Goal: Task Accomplishment & Management: Manage account settings

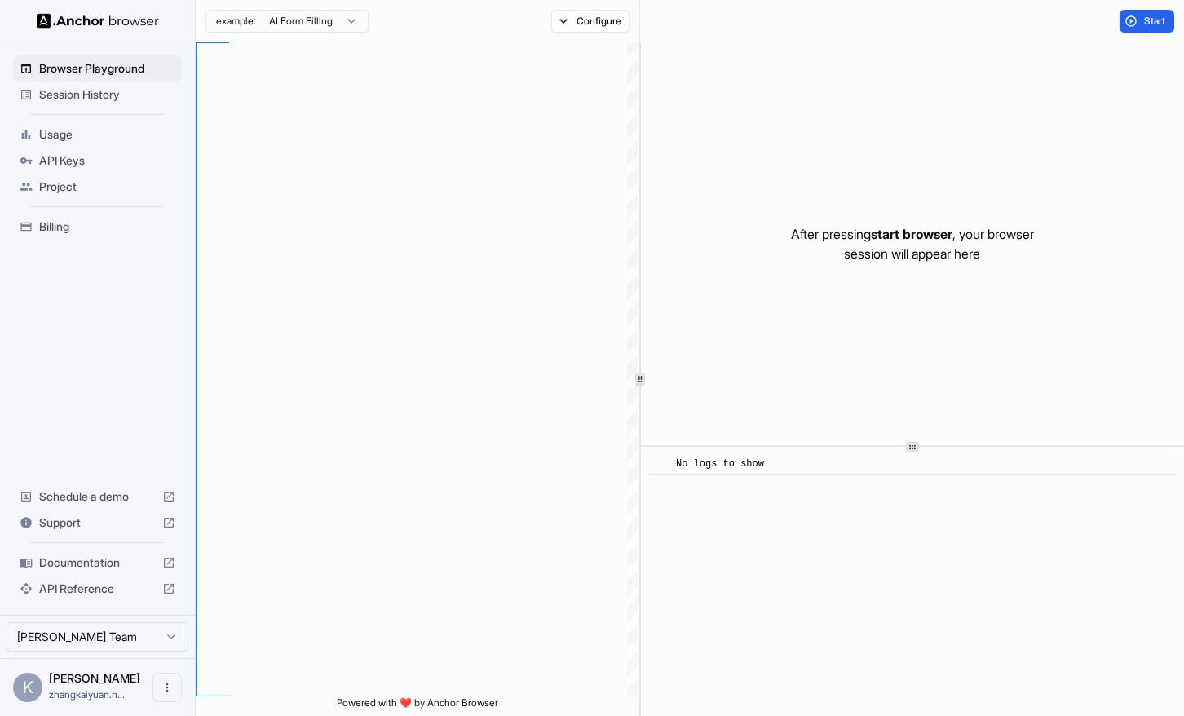
scroll to position [103, 0]
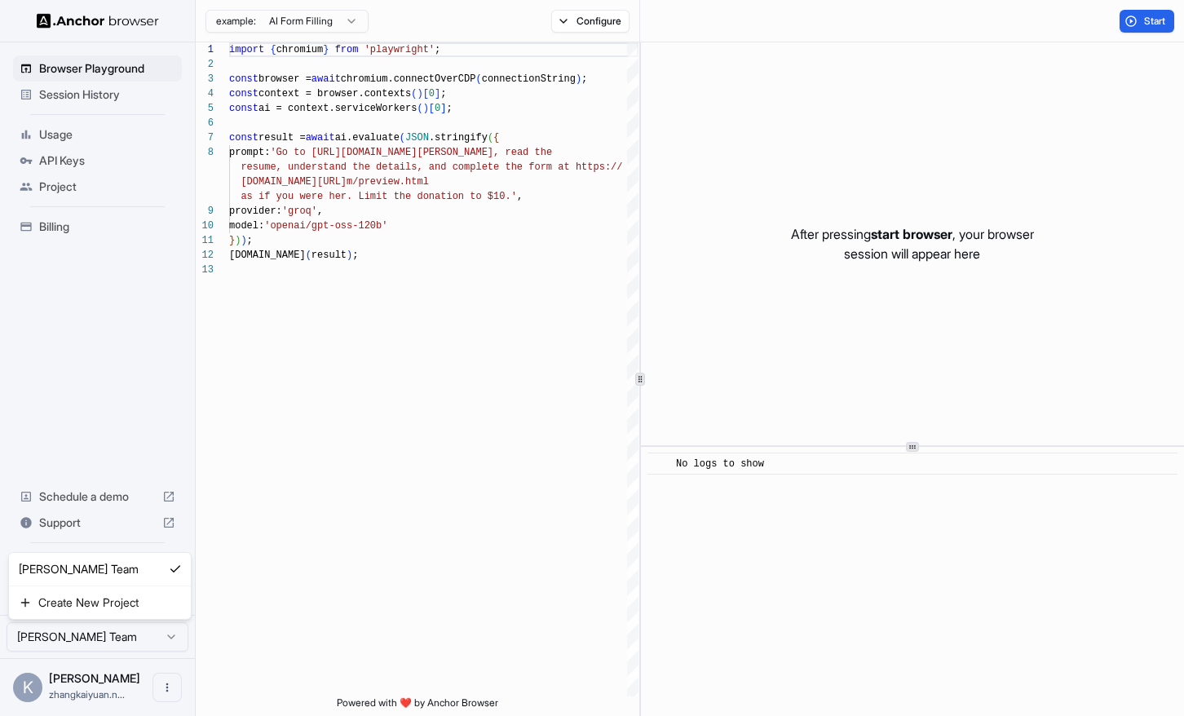
click at [152, 645] on html "Browser Playground Session History Usage API Keys Project Billing Schedule a de…" at bounding box center [592, 358] width 1184 height 716
click at [152, 644] on html "Browser Playground Session History Usage API Keys Project Billing Schedule a de…" at bounding box center [592, 358] width 1184 height 716
click at [170, 681] on icon "Open menu" at bounding box center [167, 687] width 13 height 13
click at [271, 615] on div at bounding box center [592, 358] width 1184 height 716
click at [64, 159] on span "API Keys" at bounding box center [107, 160] width 136 height 16
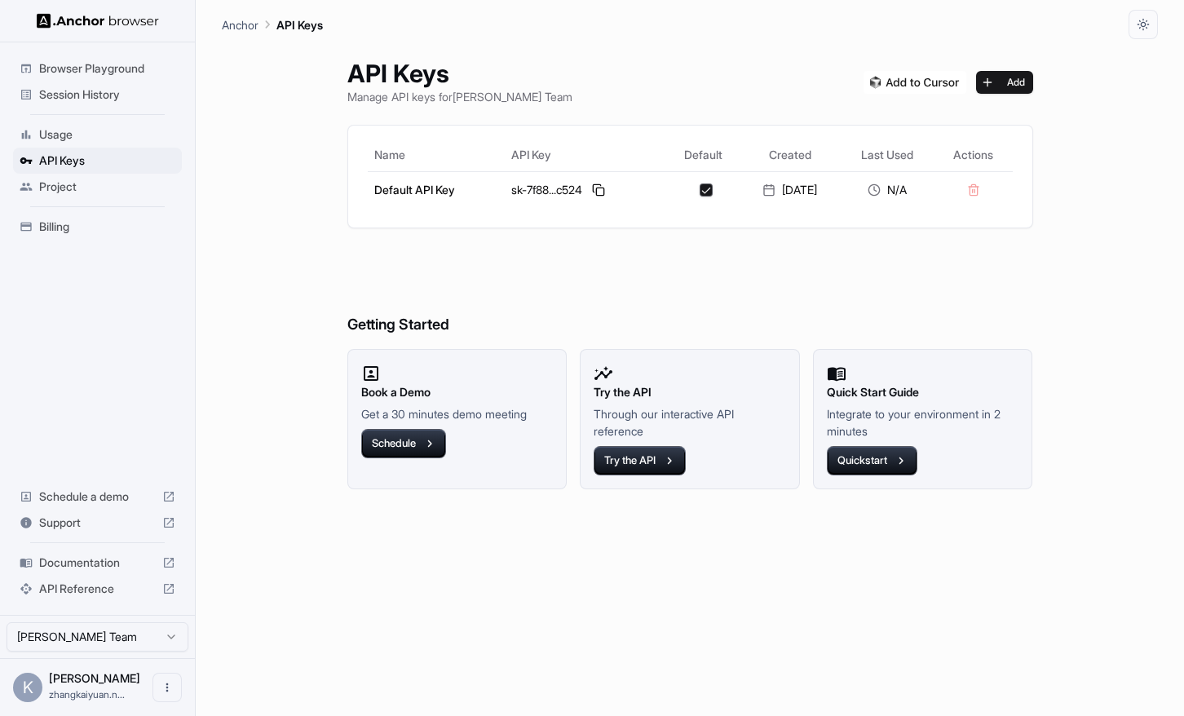
click at [98, 221] on span "Billing" at bounding box center [107, 226] width 136 height 16
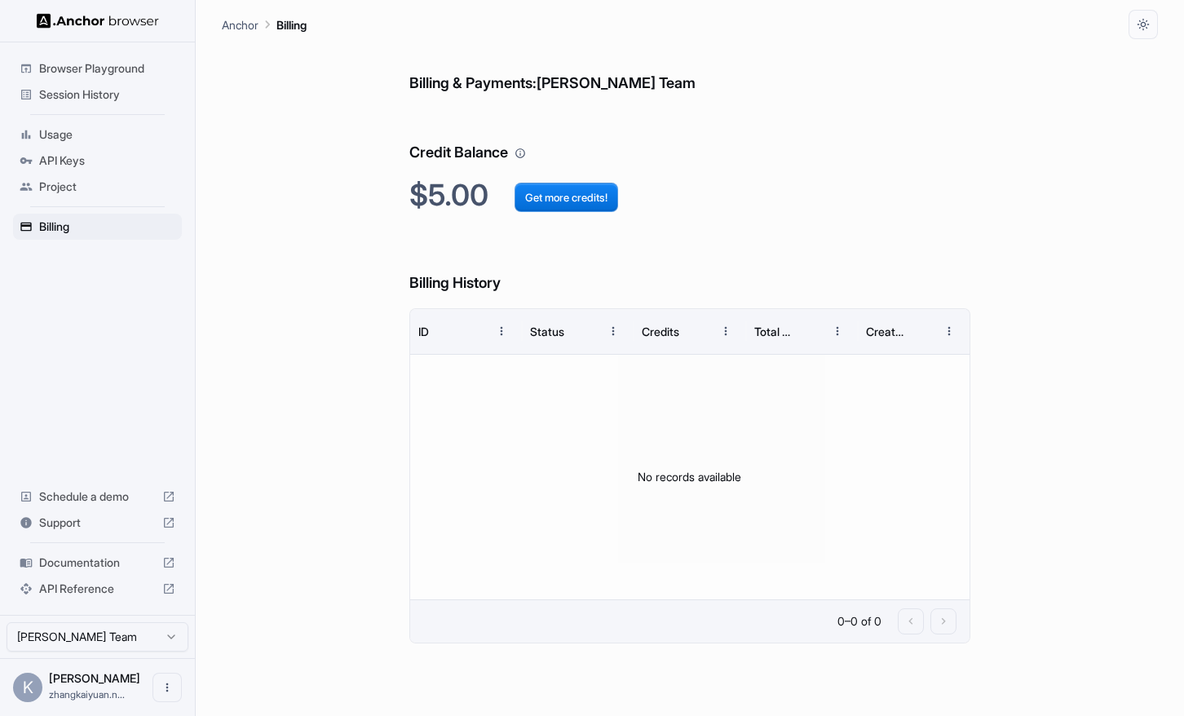
click at [89, 167] on span "API Keys" at bounding box center [107, 160] width 136 height 16
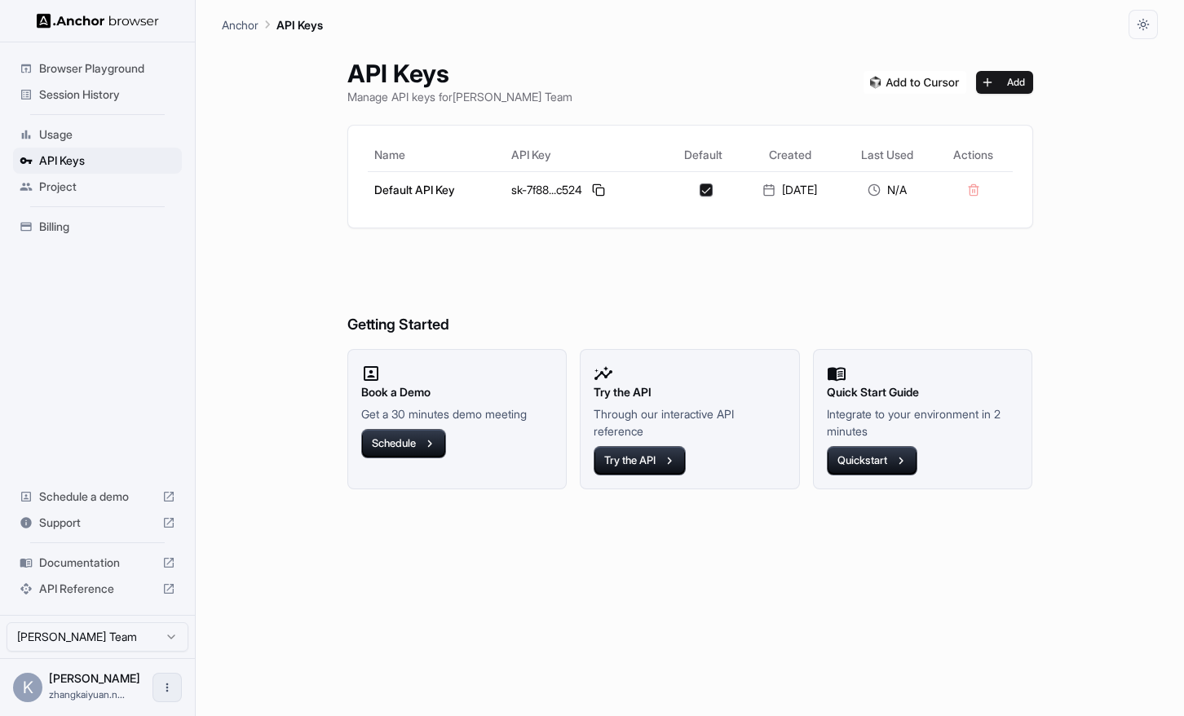
click at [174, 682] on button "Open menu" at bounding box center [166, 686] width 29 height 29
click at [322, 616] on div at bounding box center [592, 358] width 1184 height 716
click at [165, 683] on icon "Open menu" at bounding box center [167, 687] width 13 height 13
click at [32, 684] on div at bounding box center [592, 358] width 1184 height 716
click at [157, 675] on button "Open menu" at bounding box center [166, 686] width 29 height 29
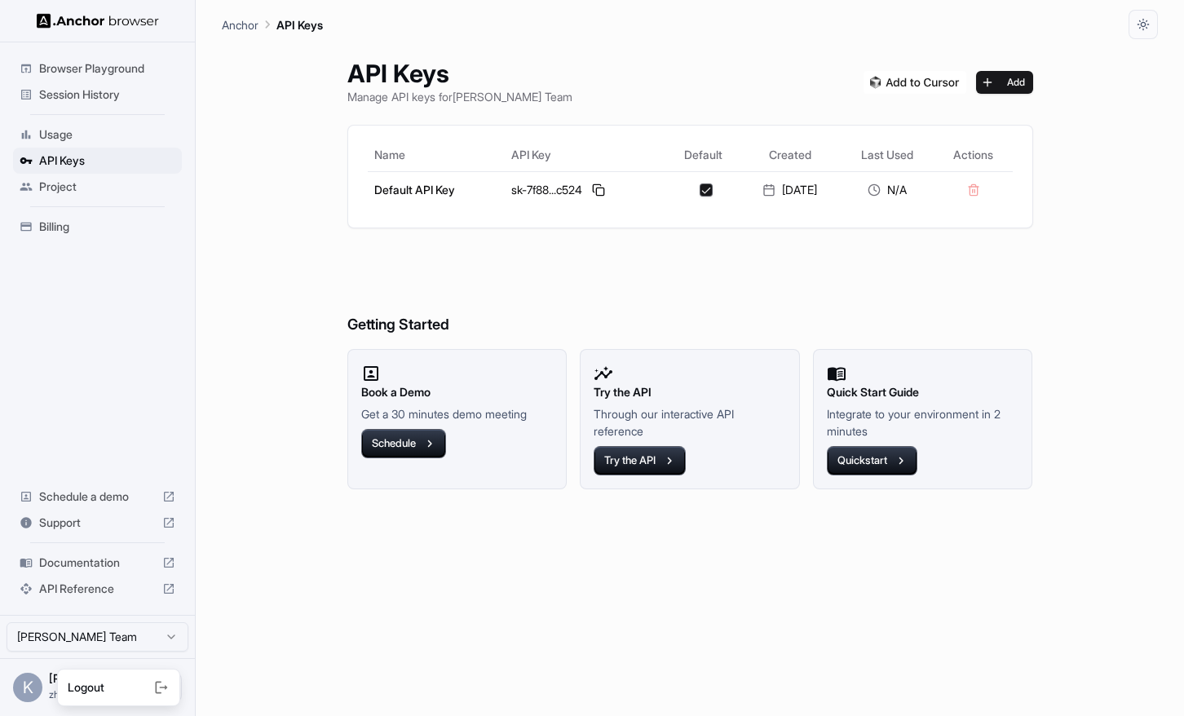
click at [151, 694] on div at bounding box center [136, 687] width 65 height 16
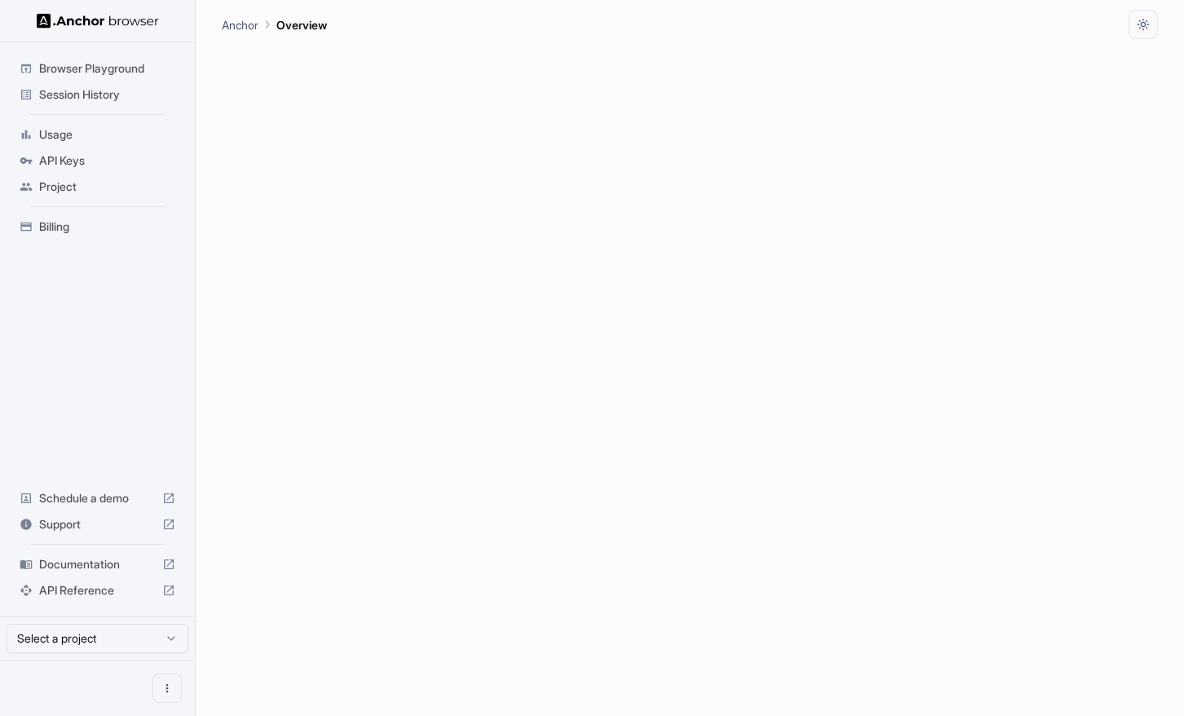
click at [27, 686] on img at bounding box center [27, 687] width 29 height 29
click at [166, 678] on button "Open menu" at bounding box center [166, 687] width 29 height 29
click at [277, 451] on div at bounding box center [592, 358] width 1184 height 716
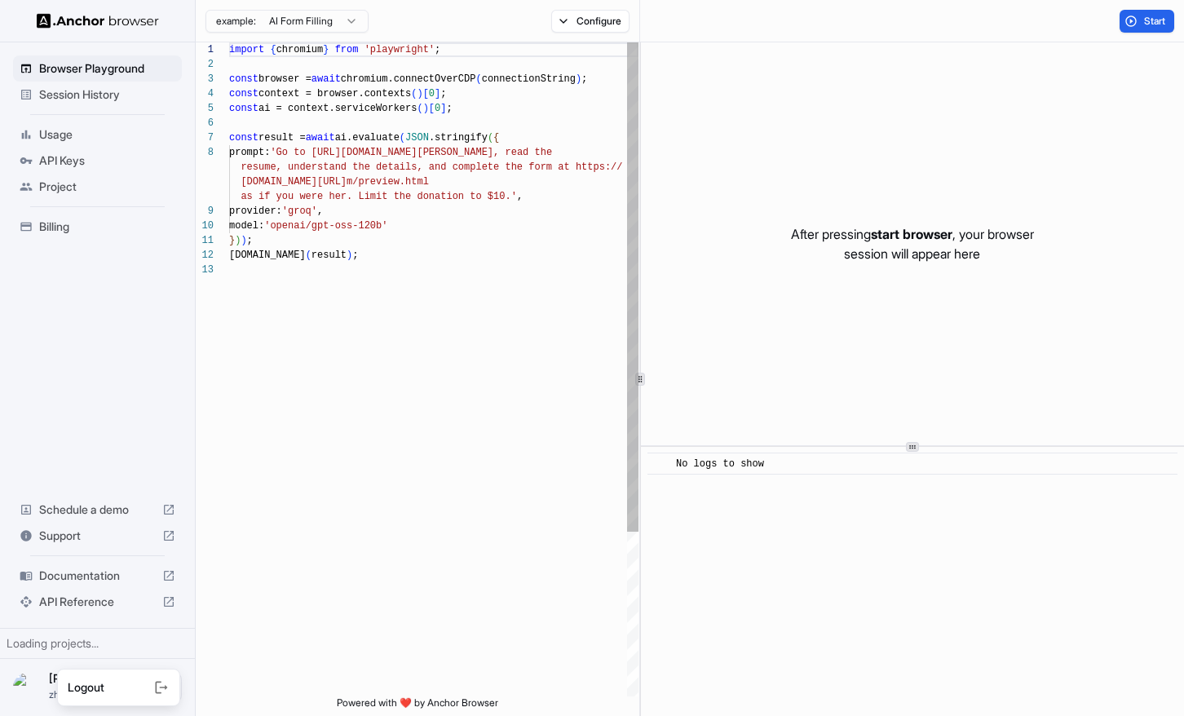
scroll to position [103, 0]
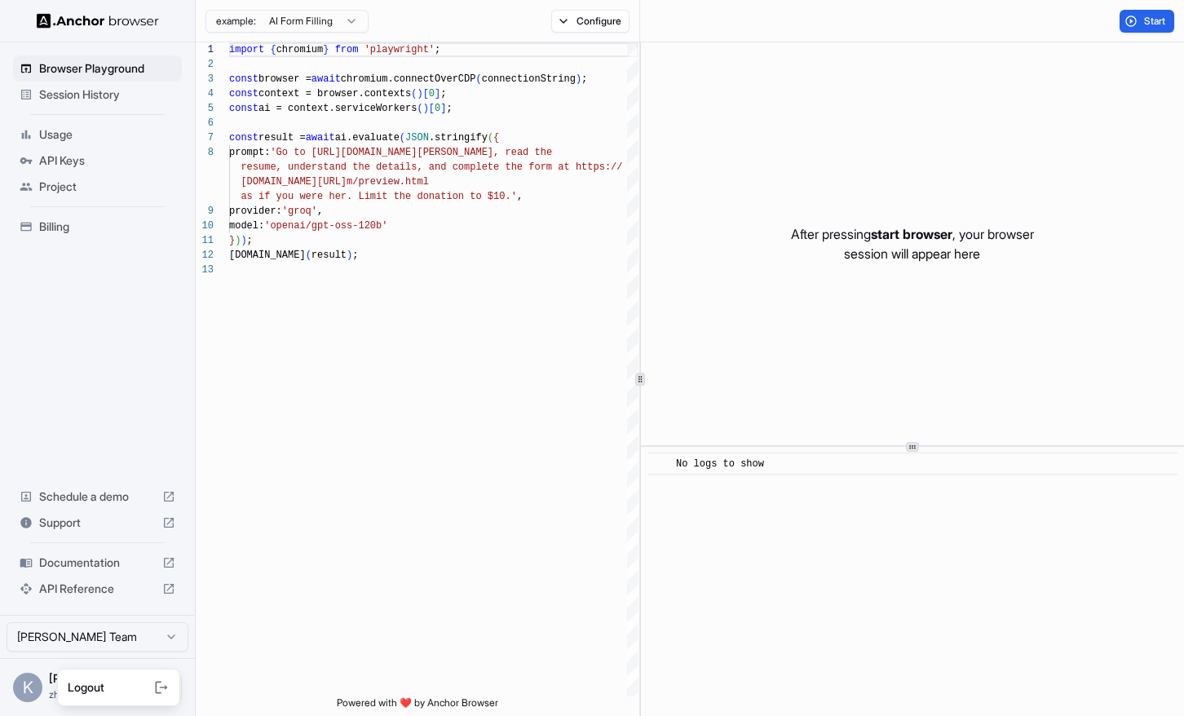
click at [145, 688] on div at bounding box center [136, 687] width 65 height 16
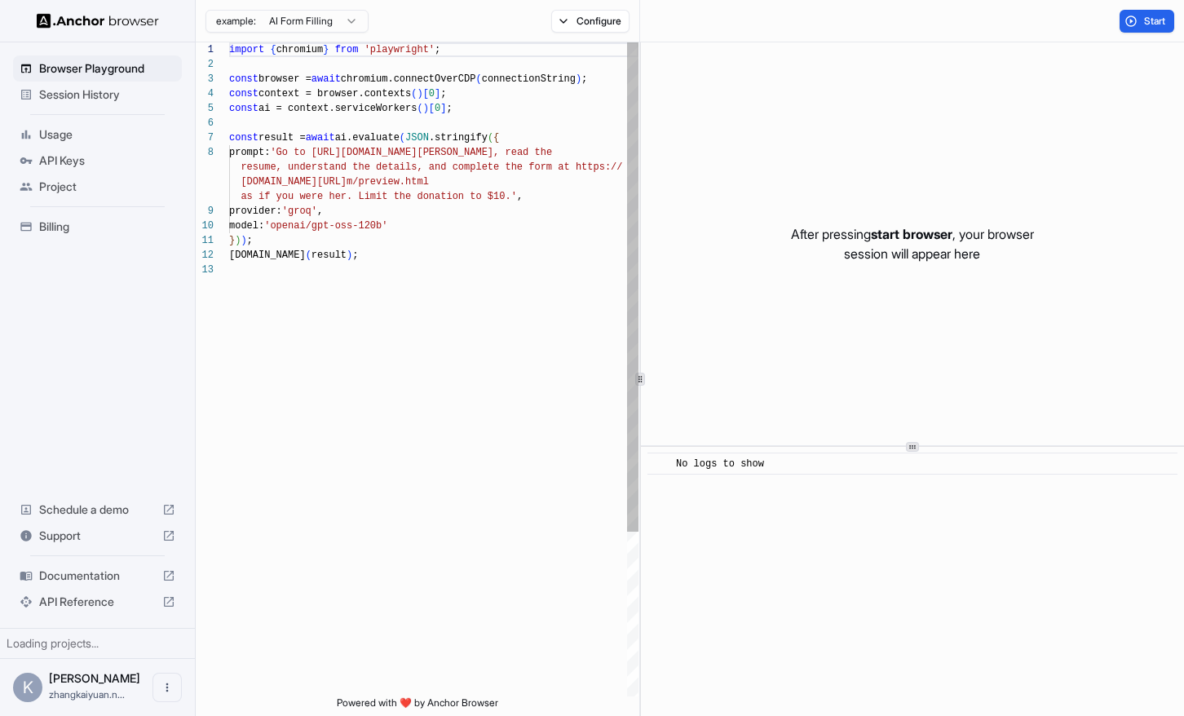
scroll to position [103, 0]
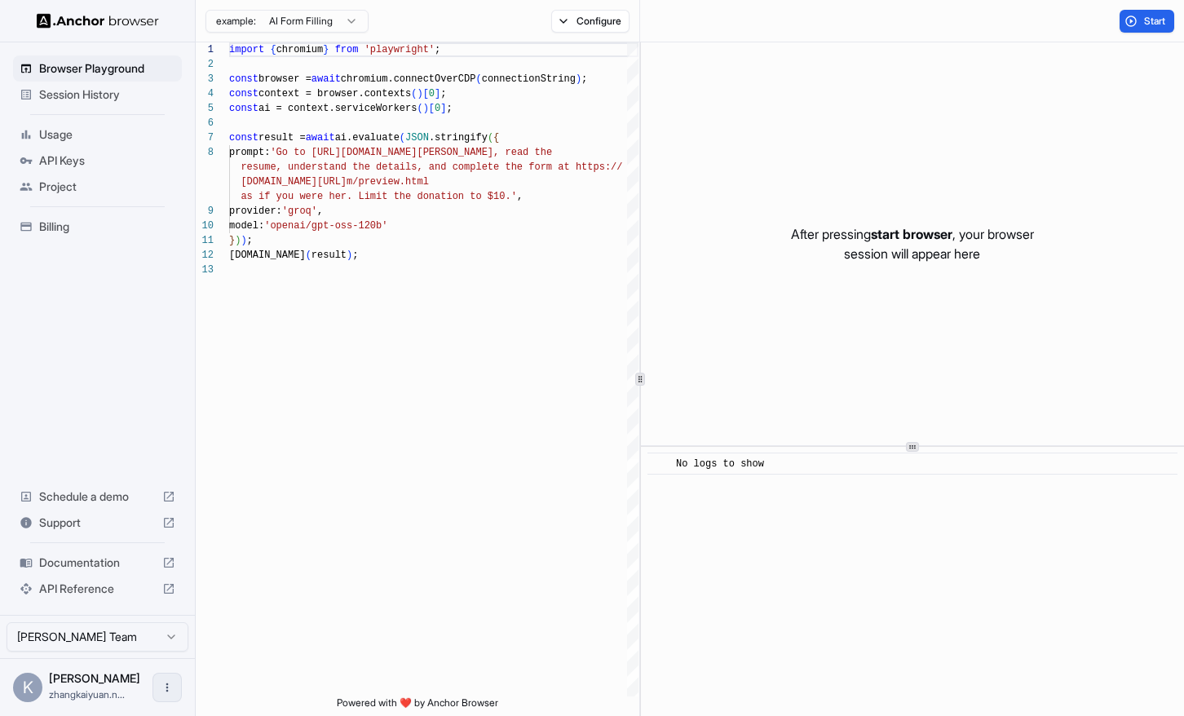
click at [158, 685] on button "Open menu" at bounding box center [166, 686] width 29 height 29
click at [90, 637] on div at bounding box center [592, 358] width 1184 height 716
click at [123, 635] on html "Browser Playground Session History Usage API Keys Project Billing Schedule a de…" at bounding box center [592, 358] width 1184 height 716
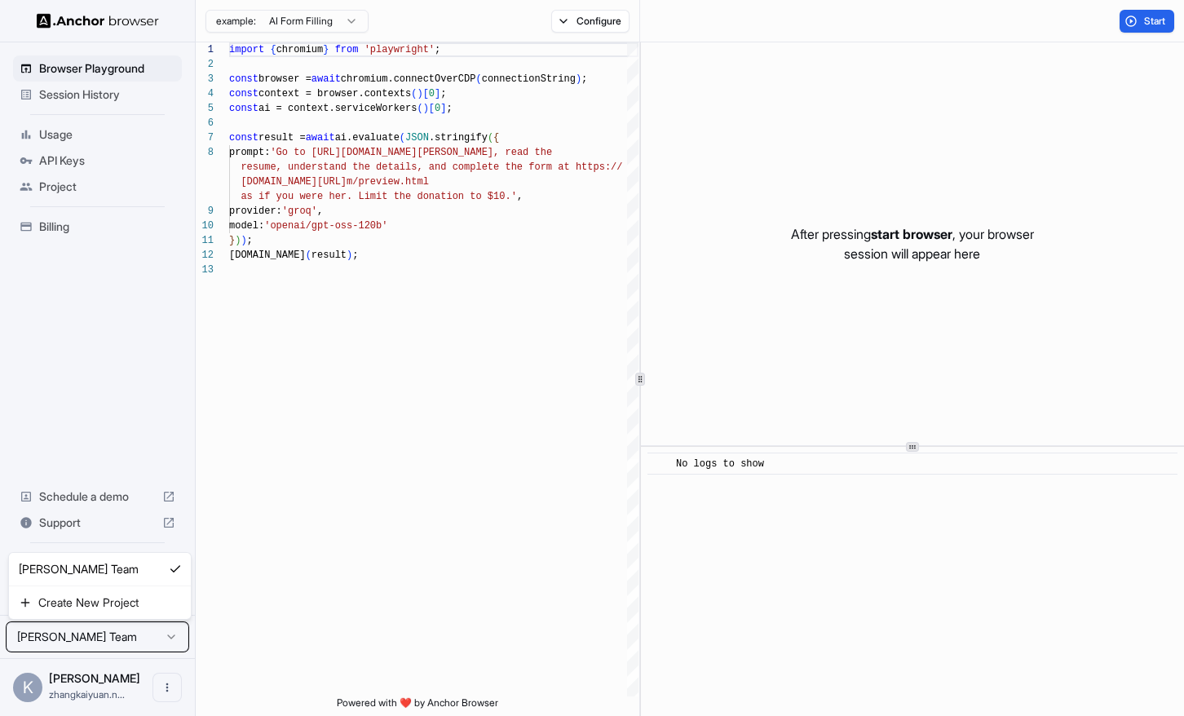
click at [117, 636] on html "Browser Playground Session History Usage API Keys Project Billing Schedule a de…" at bounding box center [592, 358] width 1184 height 716
click at [64, 100] on span "Session History" at bounding box center [107, 94] width 136 height 16
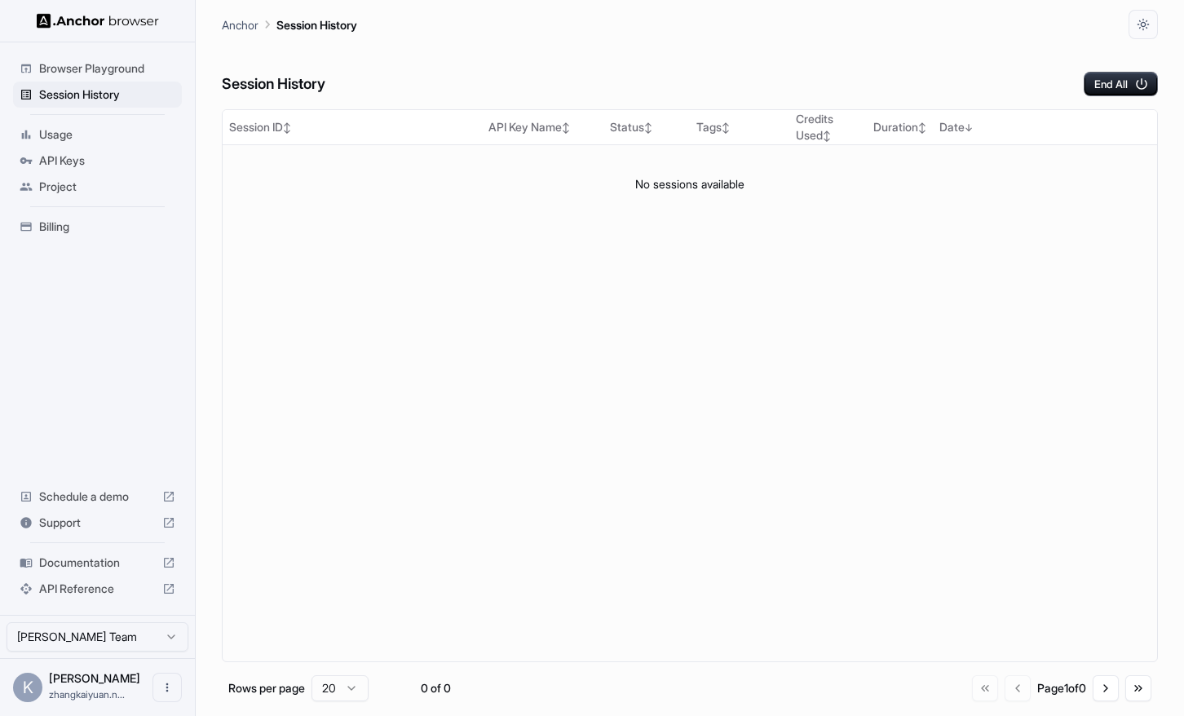
click at [77, 77] on div "Browser Playground" at bounding box center [97, 68] width 169 height 26
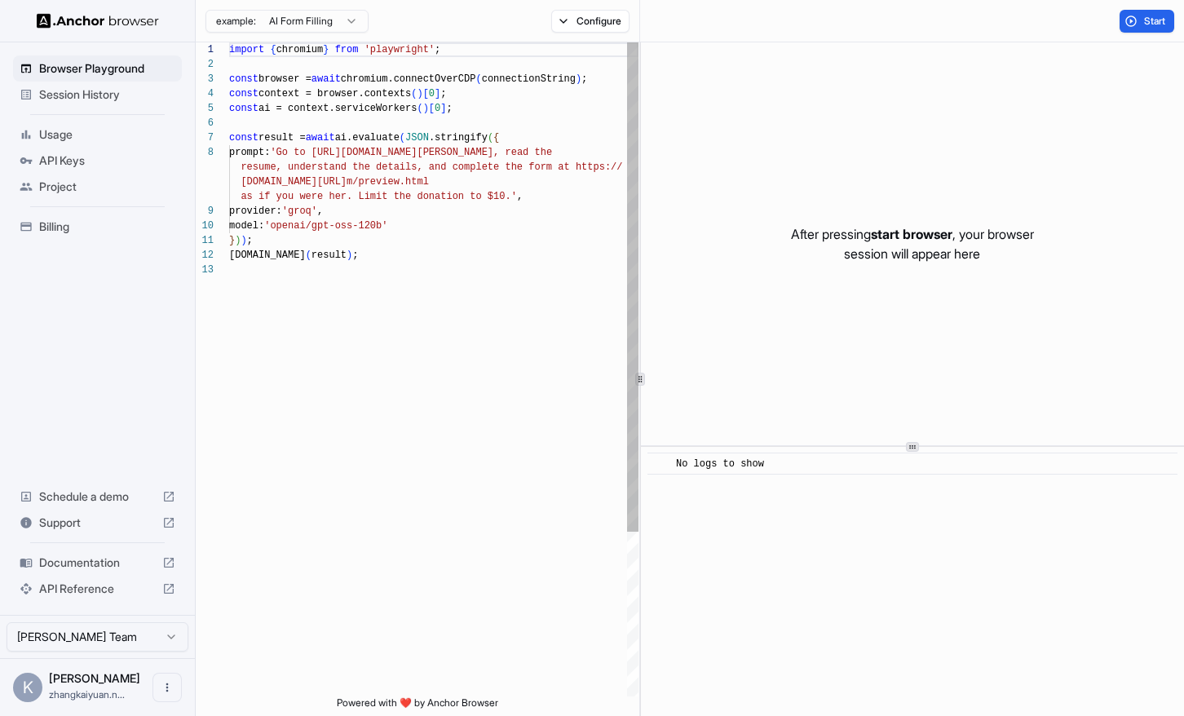
scroll to position [103, 0]
click at [73, 164] on span "API Keys" at bounding box center [107, 160] width 136 height 16
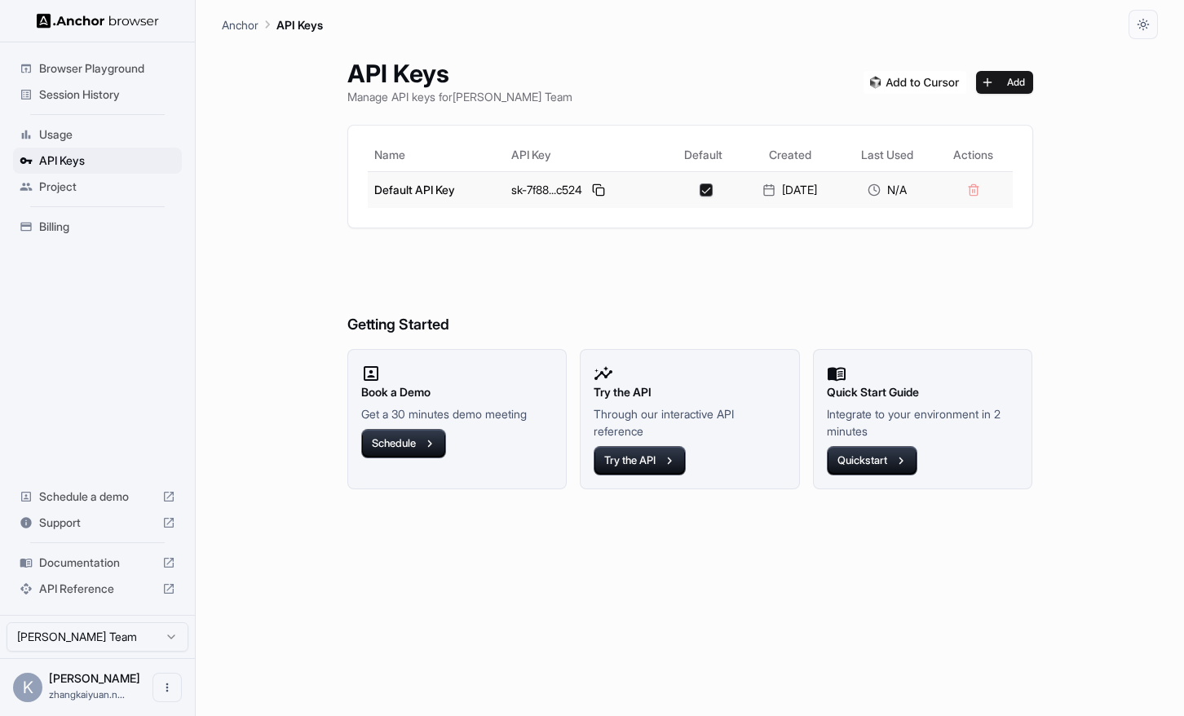
click at [640, 189] on div "sk-7f88...c524" at bounding box center [585, 190] width 148 height 20
click at [596, 190] on button at bounding box center [599, 190] width 20 height 20
click at [589, 192] on button at bounding box center [599, 190] width 20 height 20
click at [66, 142] on span "Usage" at bounding box center [107, 134] width 136 height 16
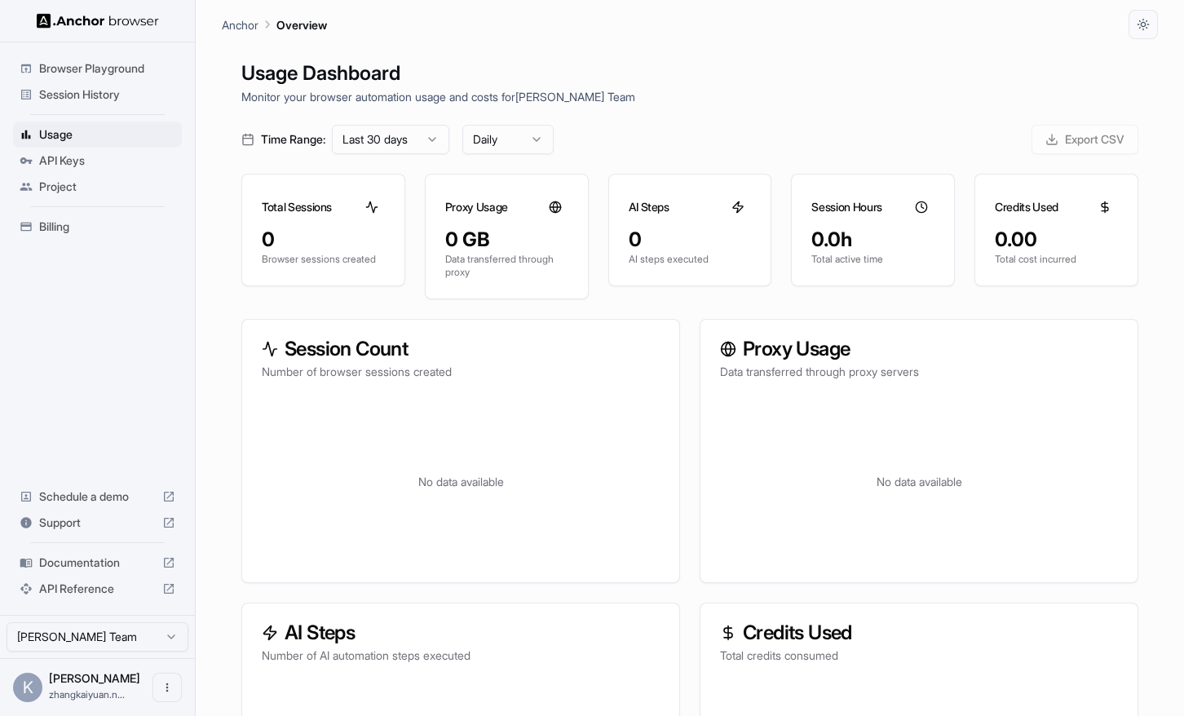
click at [60, 234] on span "Billing" at bounding box center [107, 226] width 136 height 16
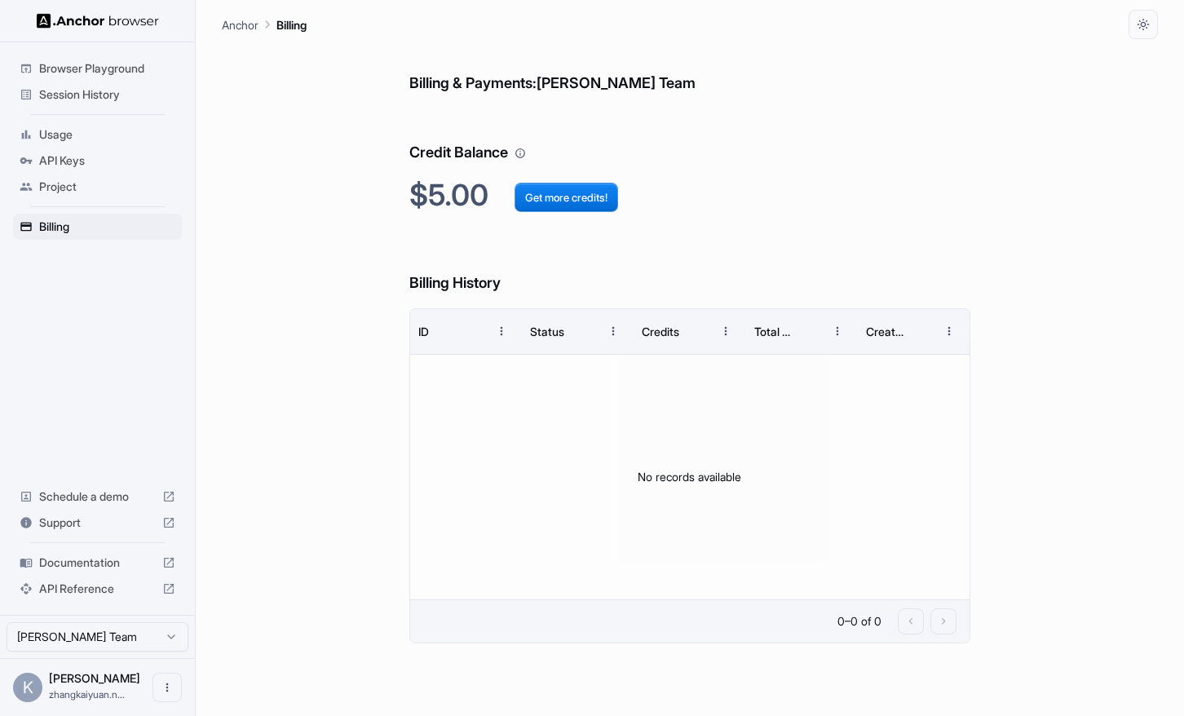
click at [61, 181] on span "Project" at bounding box center [107, 187] width 136 height 16
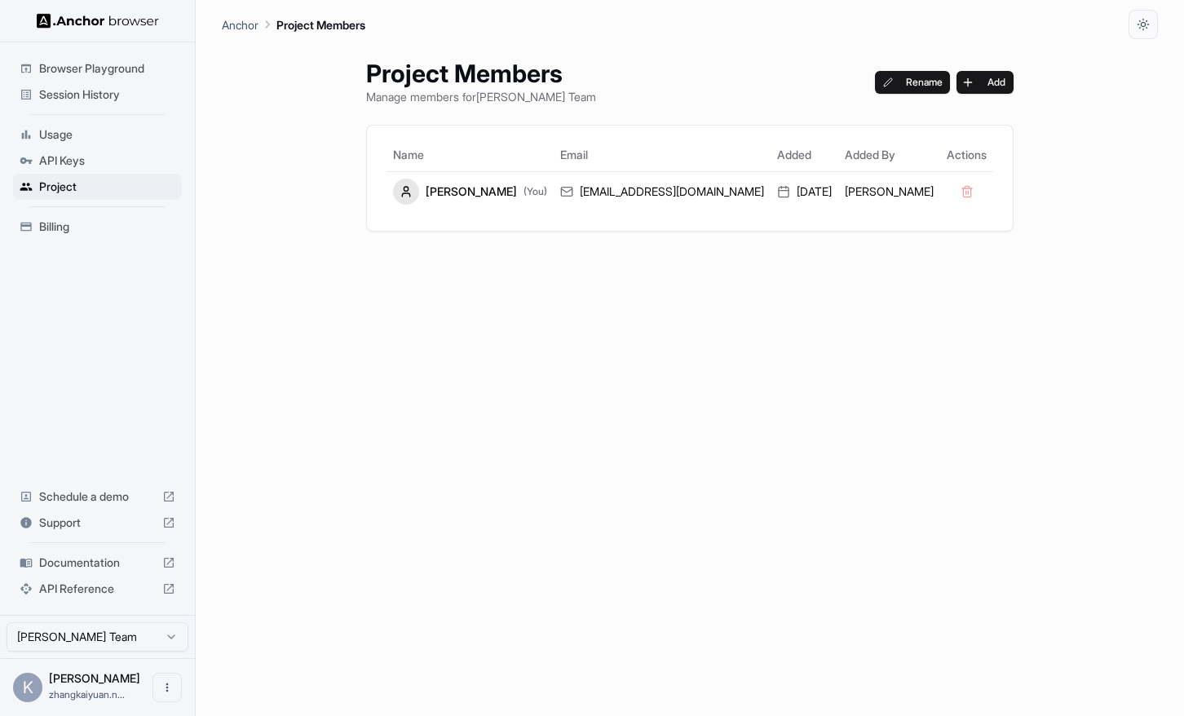
click at [63, 137] on span "Usage" at bounding box center [107, 134] width 136 height 16
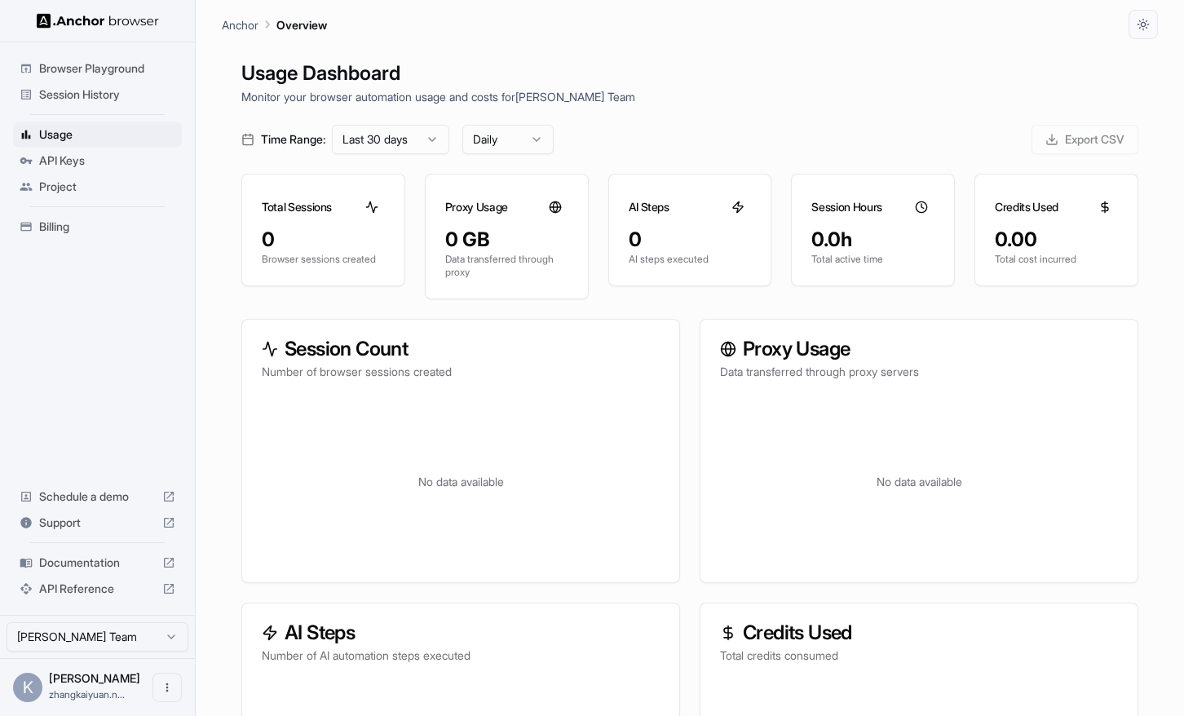
click at [93, 69] on span "Browser Playground" at bounding box center [107, 68] width 136 height 16
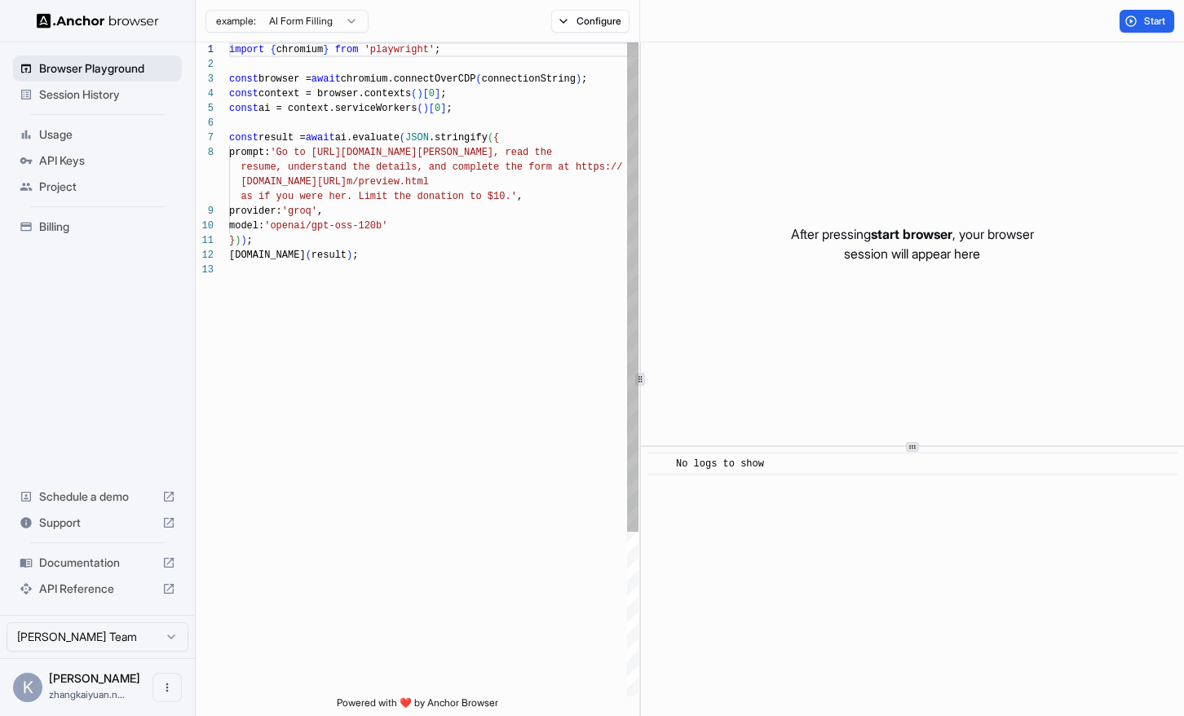
scroll to position [103, 0]
click at [87, 93] on span "Session History" at bounding box center [107, 94] width 136 height 16
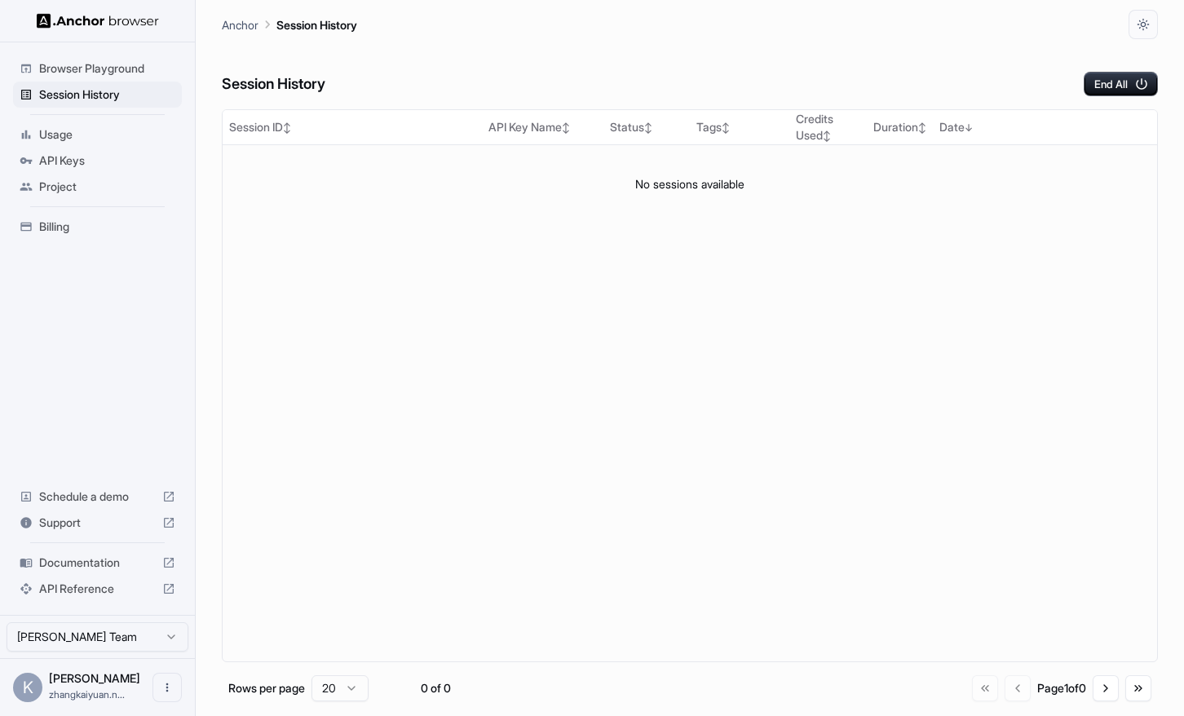
click at [62, 223] on span "Billing" at bounding box center [107, 226] width 136 height 16
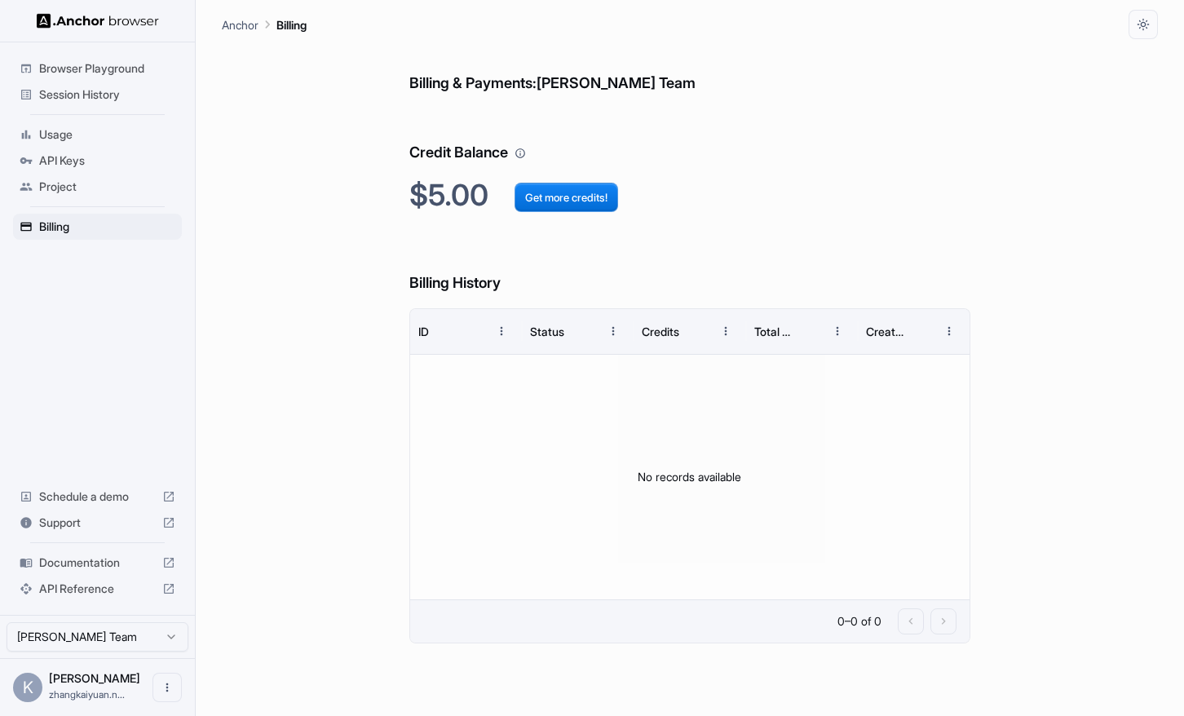
click at [64, 179] on span "Project" at bounding box center [107, 187] width 136 height 16
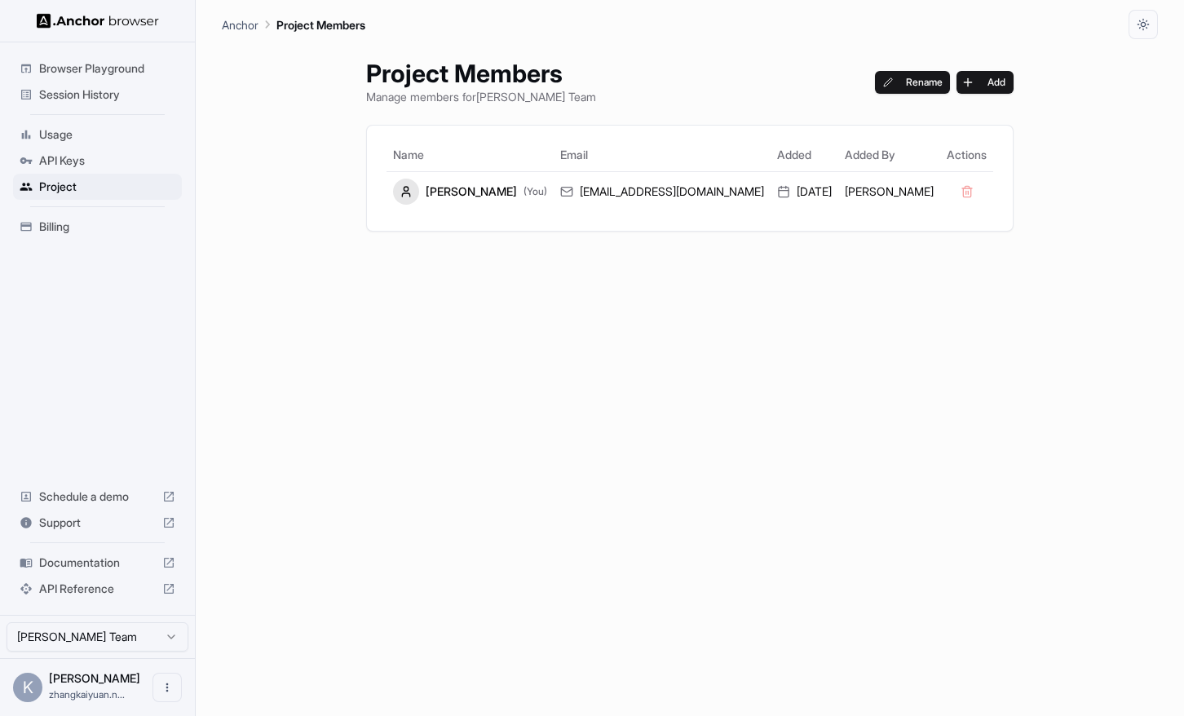
click at [68, 153] on span "API Keys" at bounding box center [107, 160] width 136 height 16
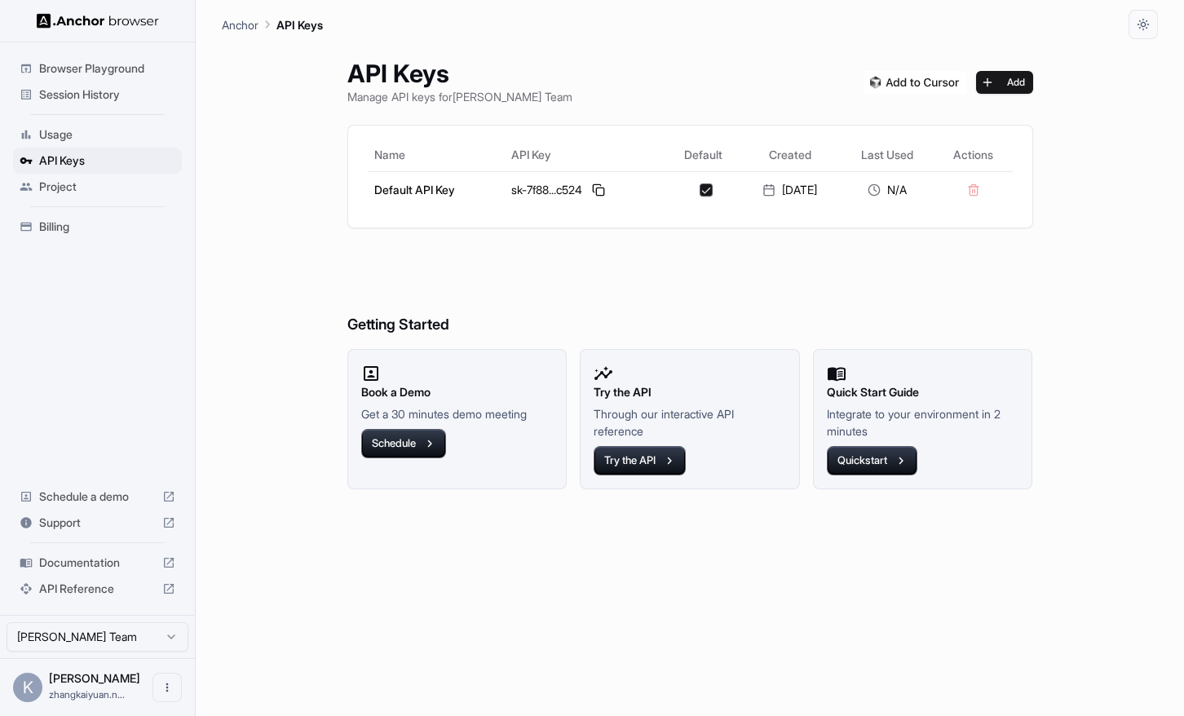
click at [916, 211] on div "Name API Key Default Created Last Used Actions Default API Key sk-7f88...c524 9…" at bounding box center [690, 177] width 684 height 102
click at [605, 461] on button "Try the API" at bounding box center [639, 460] width 92 height 29
click at [889, 451] on button "Quickstart" at bounding box center [872, 460] width 90 height 29
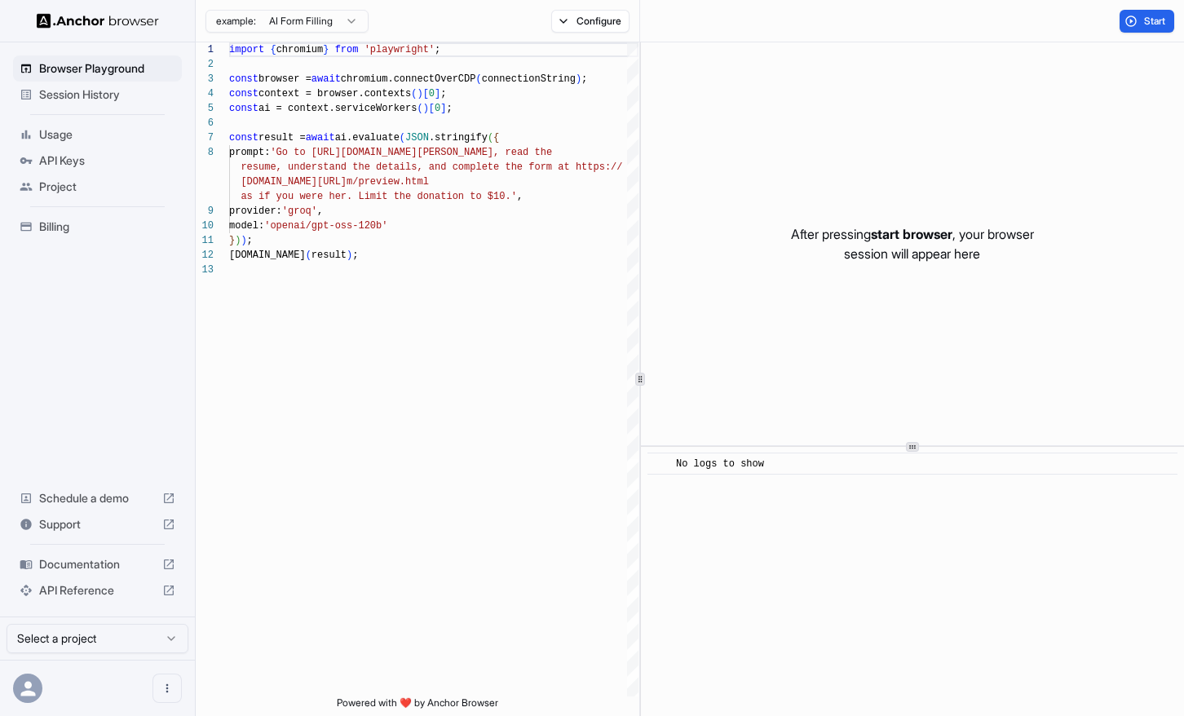
scroll to position [103, 0]
click at [60, 583] on span "API Reference" at bounding box center [97, 588] width 117 height 16
click at [86, 157] on span "API Keys" at bounding box center [107, 160] width 136 height 16
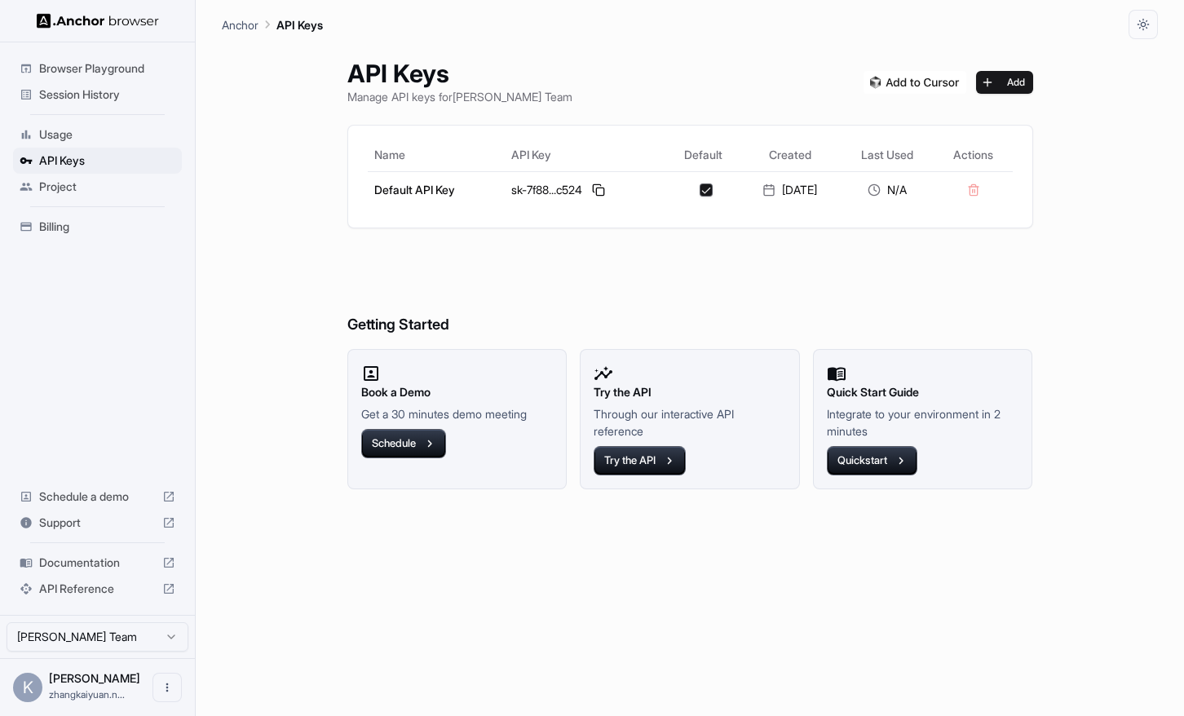
click at [75, 129] on span "Usage" at bounding box center [107, 134] width 136 height 16
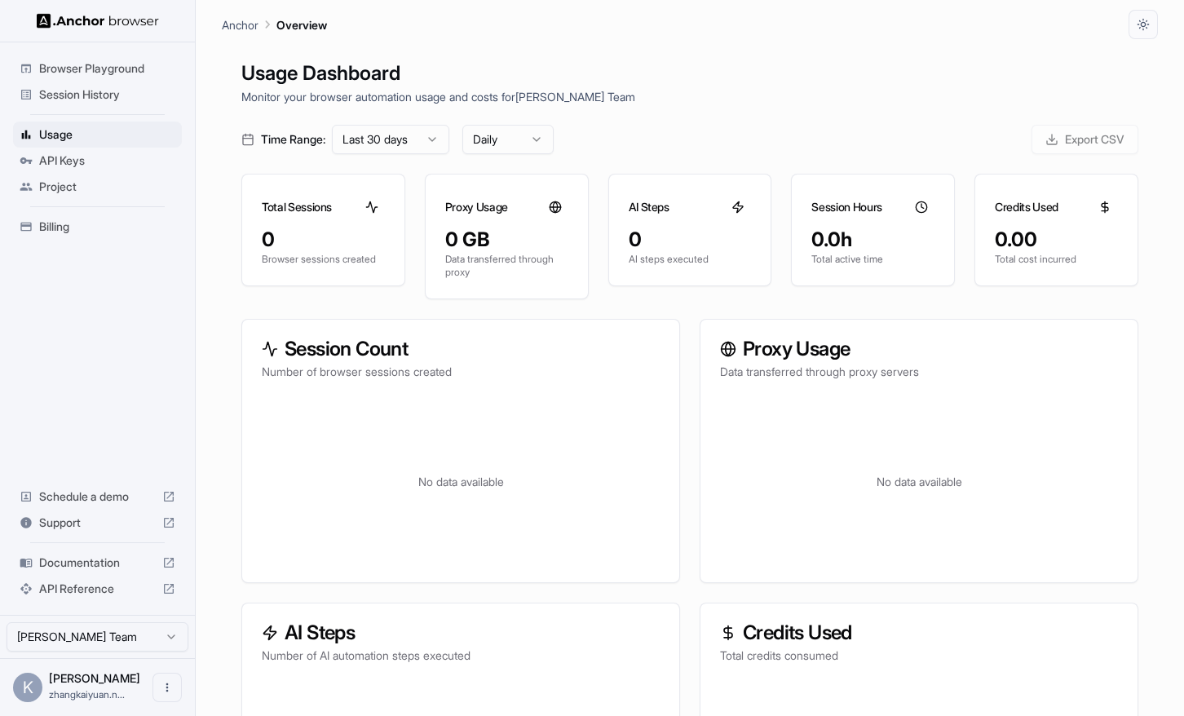
click at [337, 232] on div "0" at bounding box center [323, 240] width 123 height 26
click at [475, 228] on div "0 GB" at bounding box center [506, 240] width 123 height 26
